Goal: Transaction & Acquisition: Purchase product/service

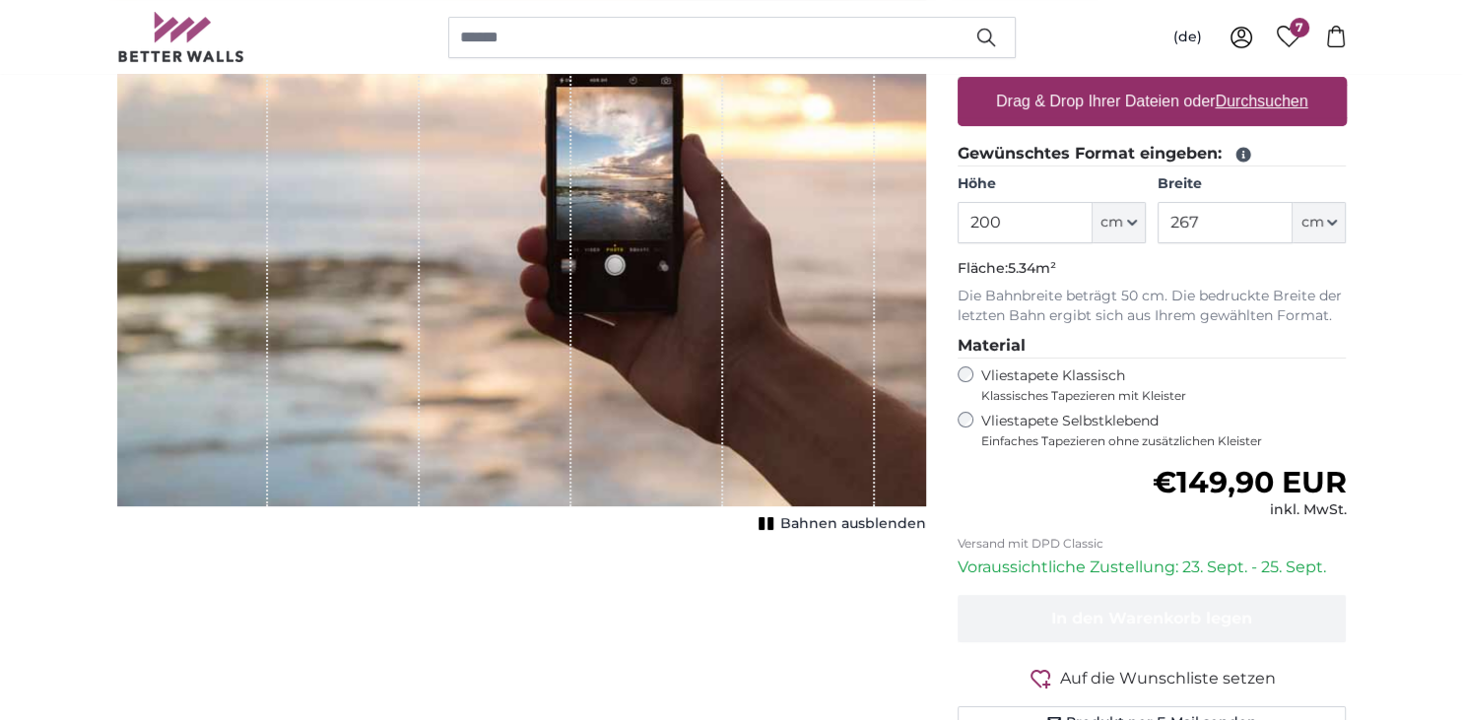
scroll to position [363, 0]
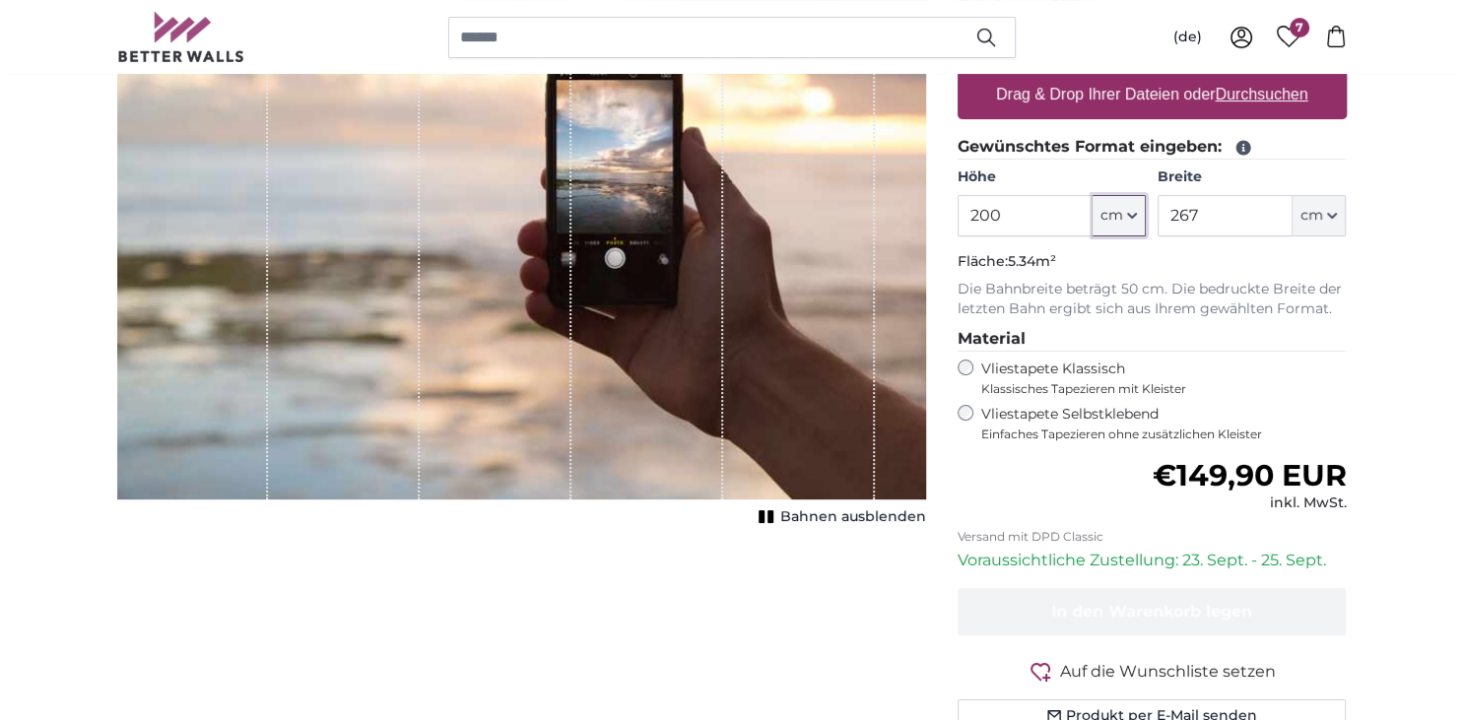
click at [1121, 223] on span "cm" at bounding box center [1111, 216] width 23 height 20
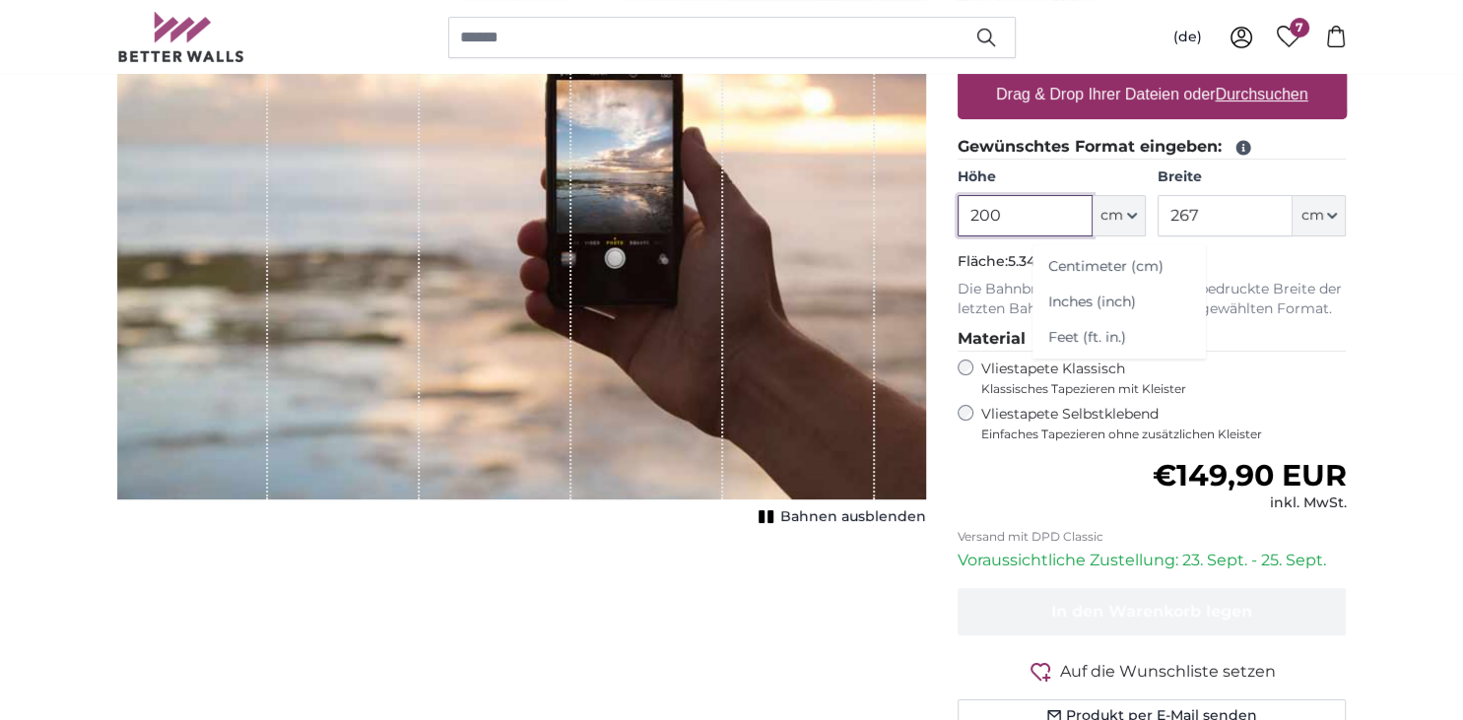
click at [1029, 218] on input "200" at bounding box center [1024, 215] width 135 height 41
type input "2"
type input "305"
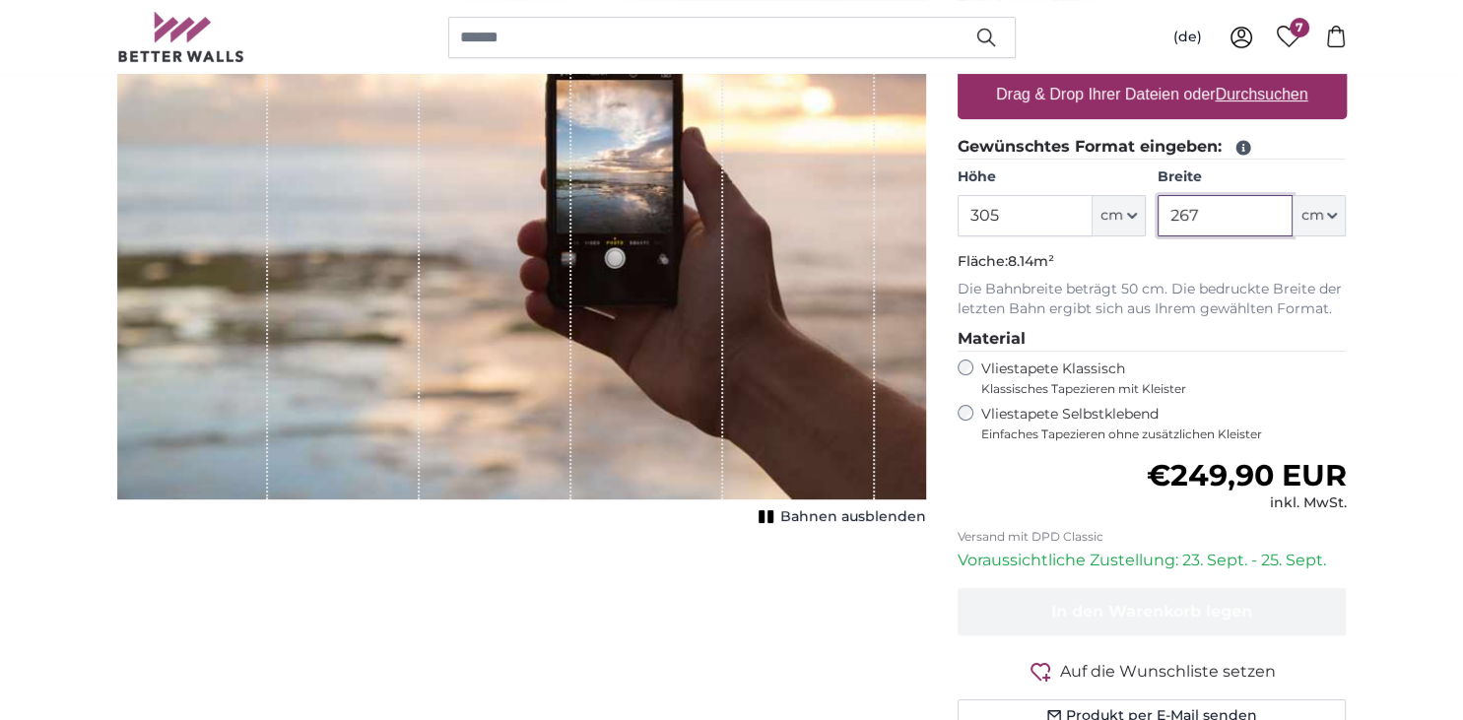
drag, startPoint x: 1260, startPoint y: 217, endPoint x: 1247, endPoint y: 211, distance: 14.1
click at [1247, 211] on input "267" at bounding box center [1224, 215] width 135 height 41
type input "240"
